Goal: Transaction & Acquisition: Book appointment/travel/reservation

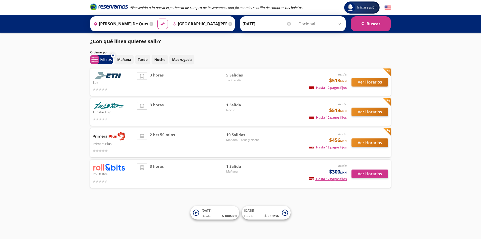
click at [244, 140] on span "Mañana, Tarde y Noche" at bounding box center [243, 140] width 35 height 5
click at [374, 143] on button "Ver Horarios" at bounding box center [370, 142] width 37 height 9
click at [159, 26] on button "material-symbols:compare-arrows-rounded" at bounding box center [163, 24] width 10 height 10
type input "[GEOGRAPHIC_DATA][PERSON_NAME], [GEOGRAPHIC_DATA][PERSON_NAME]"
type input "[PERSON_NAME] de Querétaro, [GEOGRAPHIC_DATA]"
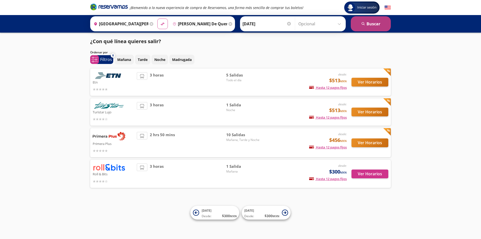
click at [370, 23] on button "search [GEOGRAPHIC_DATA]" at bounding box center [371, 23] width 40 height 15
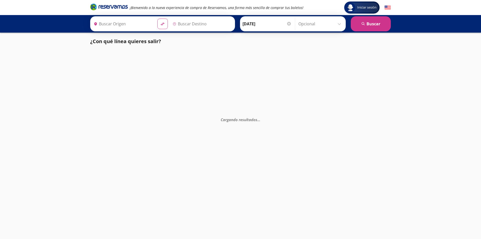
type input "[GEOGRAPHIC_DATA][PERSON_NAME], [GEOGRAPHIC_DATA][PERSON_NAME]"
type input "[PERSON_NAME] de Querétaro, [GEOGRAPHIC_DATA]"
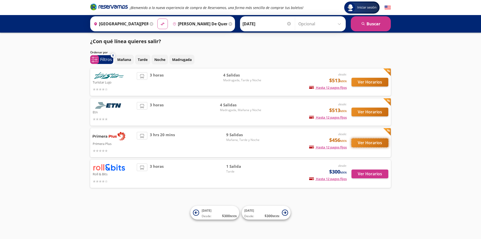
click at [373, 143] on button "Ver Horarios" at bounding box center [370, 142] width 37 height 9
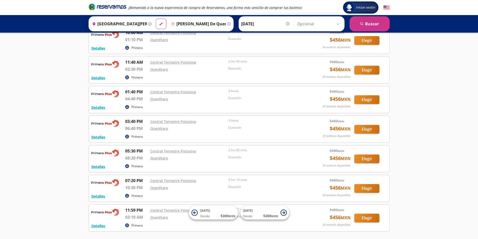
scroll to position [100, 0]
